Goal: Task Accomplishment & Management: Manage account settings

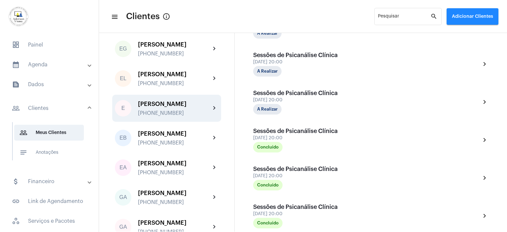
scroll to position [373, 0]
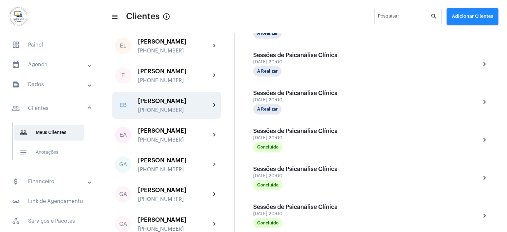
click at [158, 108] on div "[PHONE_NUMBER]" at bounding box center [174, 110] width 73 height 6
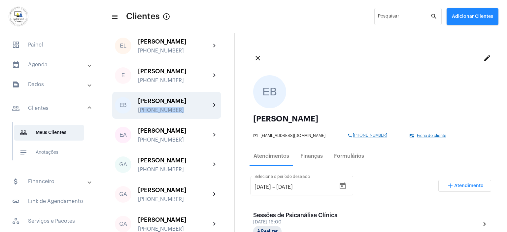
scroll to position [99, 0]
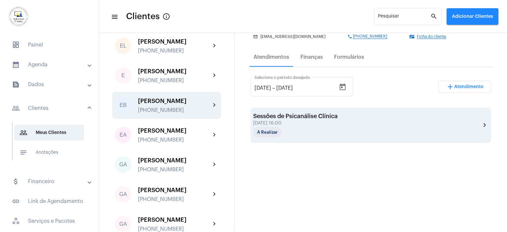
click at [351, 127] on div "Sessões de Psicanálise Clínica [DATE] 16:00 A Realizar chevron_right" at bounding box center [370, 125] width 235 height 25
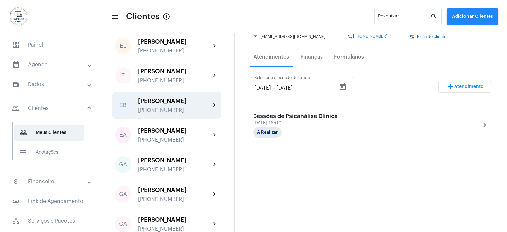
click at [351, 127] on div "Sessões de Psicanálise Clínica [DATE] 16:00 A Realizar chevron_right" at bounding box center [370, 125] width 235 height 25
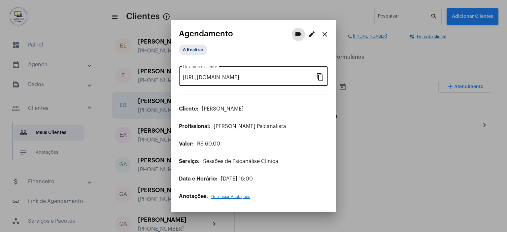
click at [316, 77] on mat-icon "content_copy" at bounding box center [320, 77] width 8 height 8
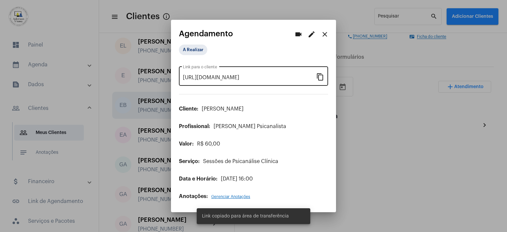
scroll to position [0, 53]
click at [322, 76] on mat-icon "content_copy" at bounding box center [320, 77] width 8 height 8
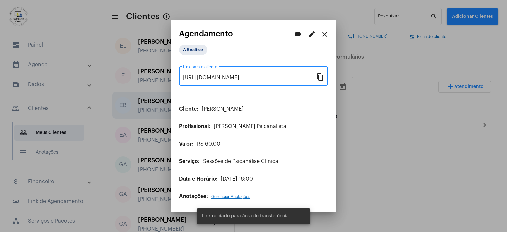
click at [322, 76] on mat-icon "content_copy" at bounding box center [320, 77] width 8 height 8
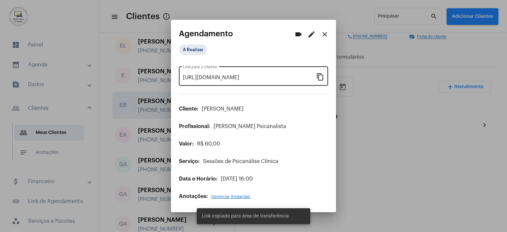
click at [322, 76] on mat-icon "content_copy" at bounding box center [320, 77] width 8 height 8
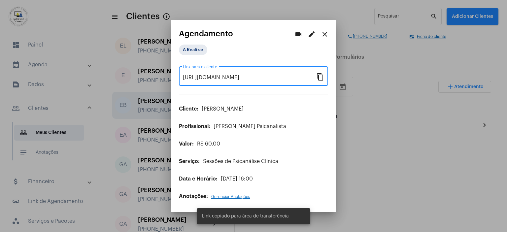
scroll to position [0, 0]
click at [322, 76] on mat-icon "content_copy" at bounding box center [320, 77] width 8 height 8
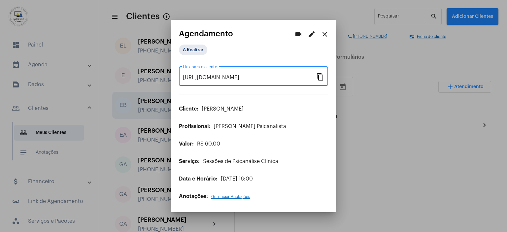
click at [322, 35] on mat-icon "close" at bounding box center [325, 34] width 8 height 8
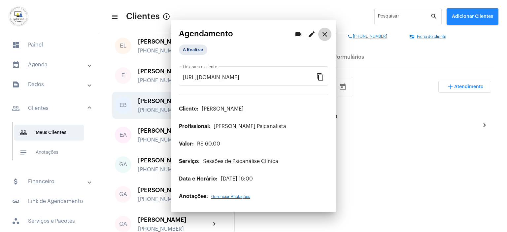
click at [322, 35] on mat-icon "close" at bounding box center [325, 34] width 8 height 8
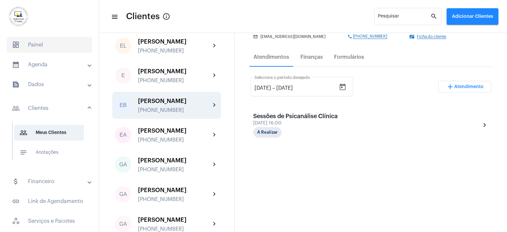
click at [38, 45] on span "dashboard Painel" at bounding box center [49, 45] width 85 height 16
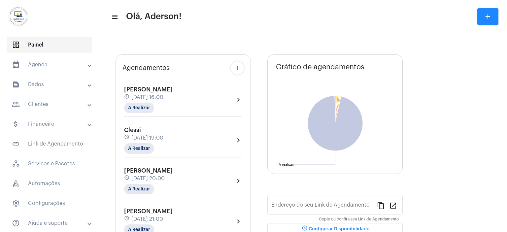
type input "[URL][DOMAIN_NAME]"
